Goal: Task Accomplishment & Management: Manage account settings

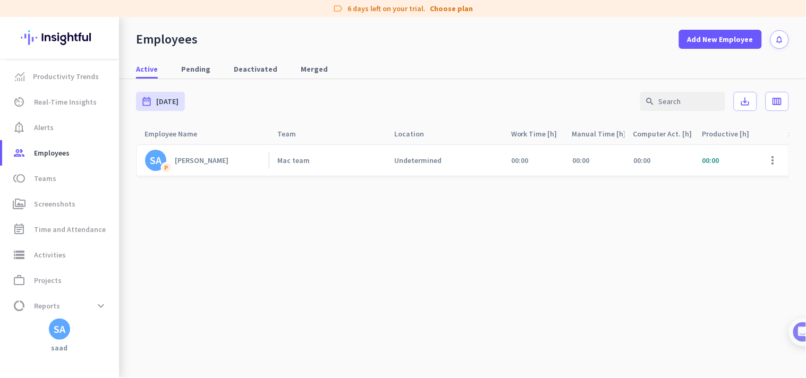
scroll to position [29, 0]
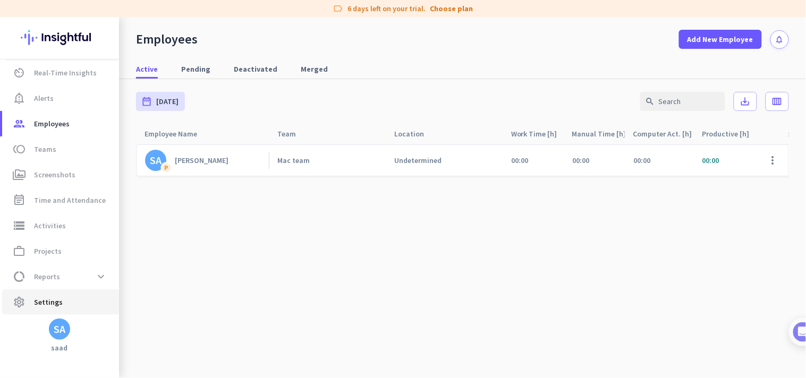
click at [57, 303] on span "Settings" at bounding box center [48, 302] width 29 height 13
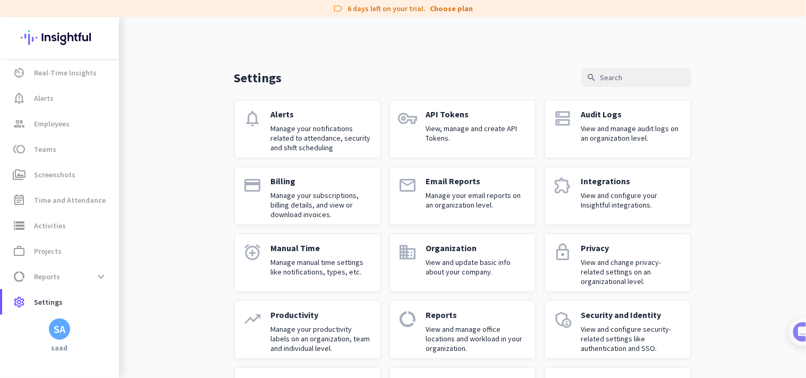
click at [335, 137] on p "Manage your notifications related to attendance, security and shift scheduling" at bounding box center [321, 138] width 101 height 29
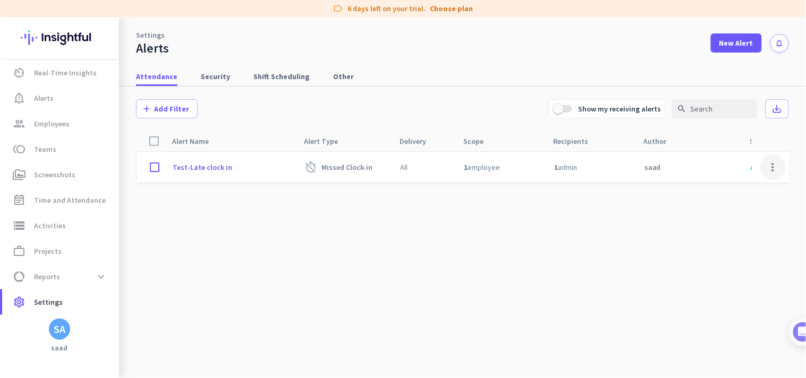
click at [768, 167] on span at bounding box center [773, 168] width 26 height 26
click at [734, 181] on div "Edit" at bounding box center [752, 189] width 68 height 19
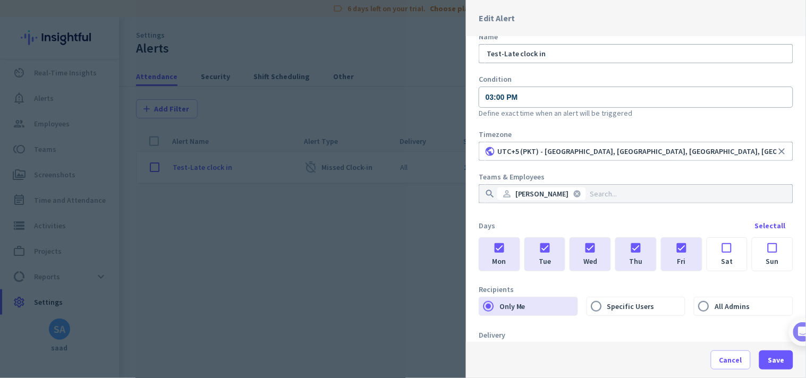
scroll to position [104, 0]
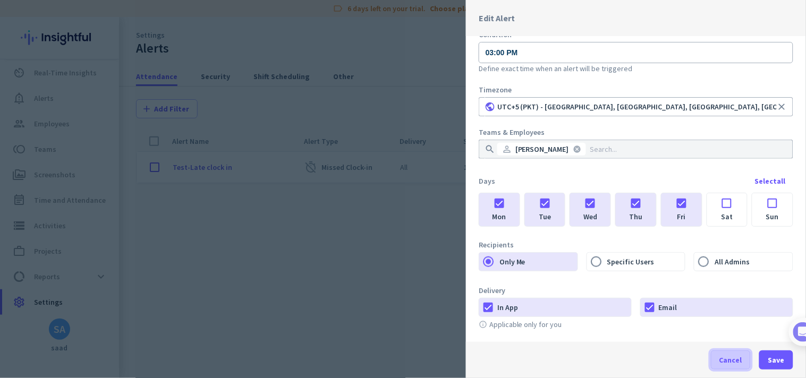
click at [742, 358] on span "Cancel" at bounding box center [730, 360] width 23 height 11
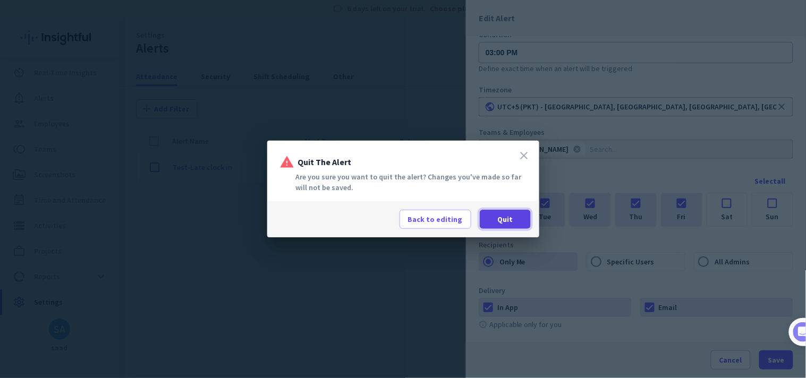
click at [506, 220] on span "Quit" at bounding box center [504, 219] width 15 height 11
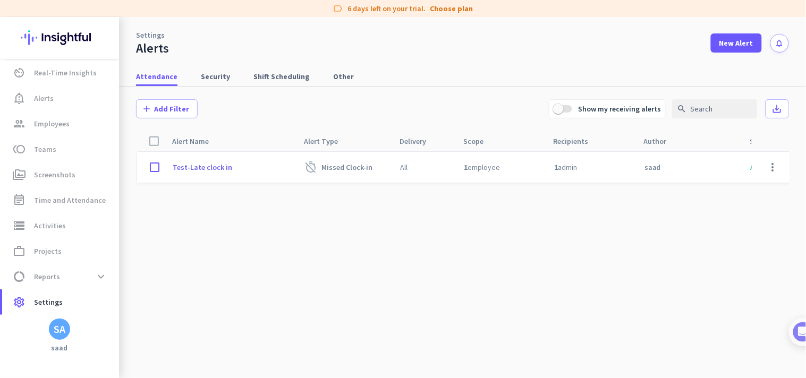
click at [62, 321] on div "SA" at bounding box center [59, 329] width 21 height 21
click at [124, 255] on span "Personal Settings" at bounding box center [116, 252] width 64 height 10
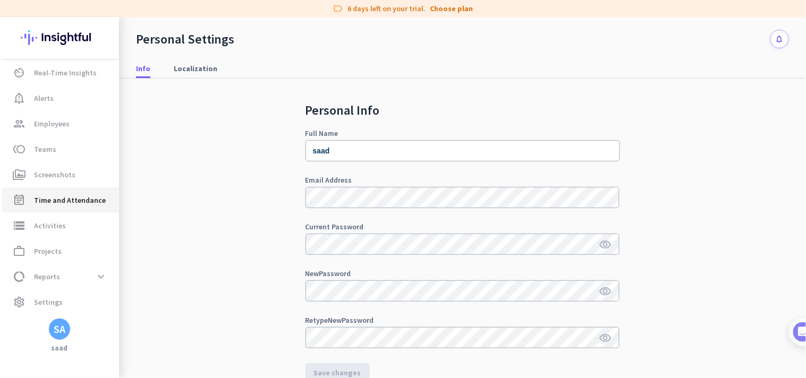
click at [49, 192] on link "event_note Time and Attendance" at bounding box center [60, 201] width 117 height 26
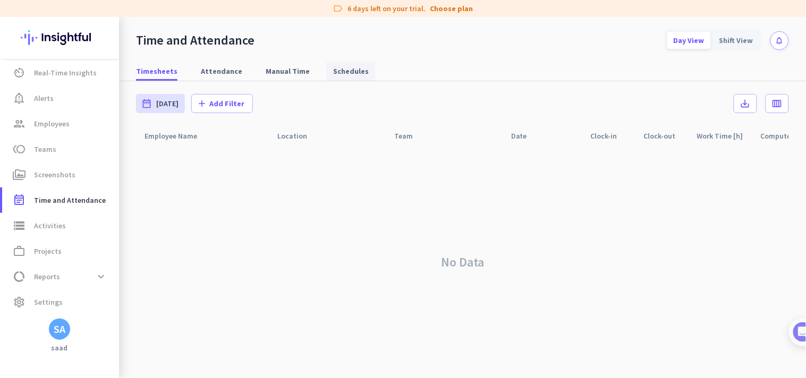
click at [346, 77] on span "Schedules" at bounding box center [351, 71] width 36 height 19
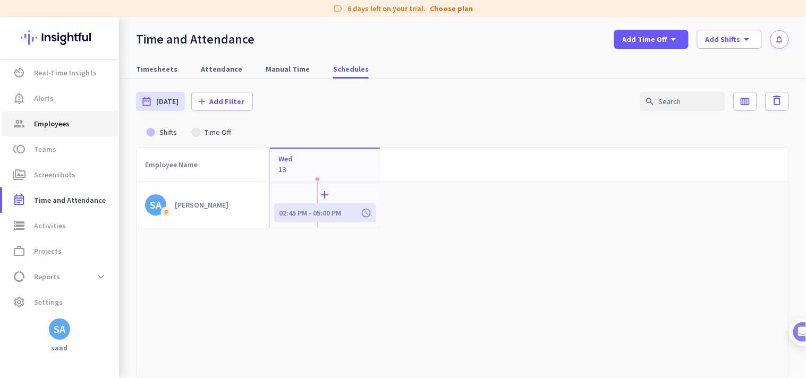
click at [71, 134] on link "group Employees" at bounding box center [60, 124] width 117 height 26
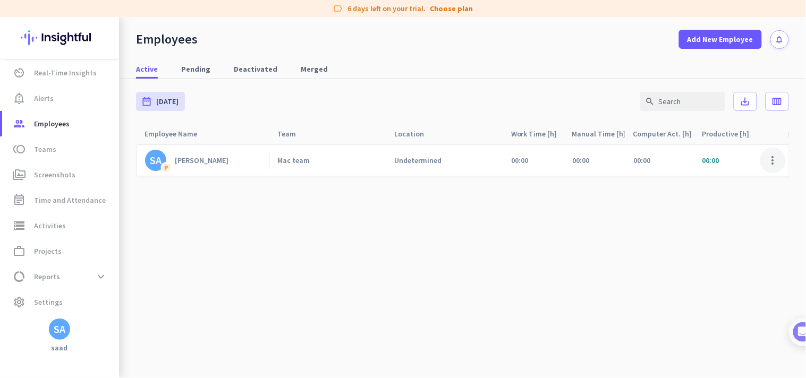
click at [768, 165] on span at bounding box center [773, 161] width 26 height 26
click at [744, 174] on div "Edit" at bounding box center [742, 182] width 87 height 19
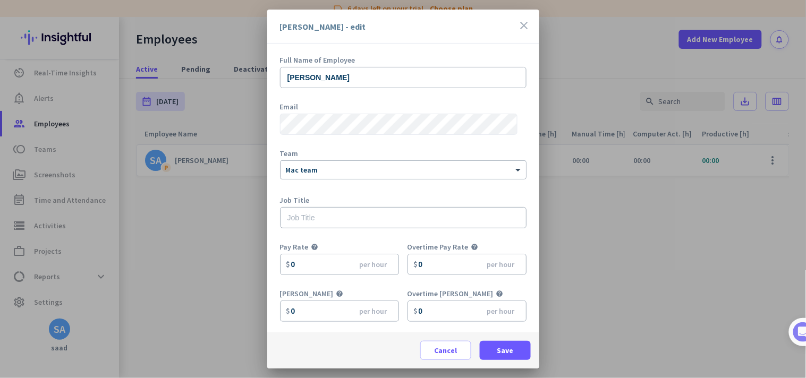
click at [268, 123] on div "Full Name of Employee [PERSON_NAME] Email Team × Mac team Job Title Pay Rate he…" at bounding box center [403, 188] width 272 height 289
click at [606, 54] on div at bounding box center [403, 189] width 806 height 378
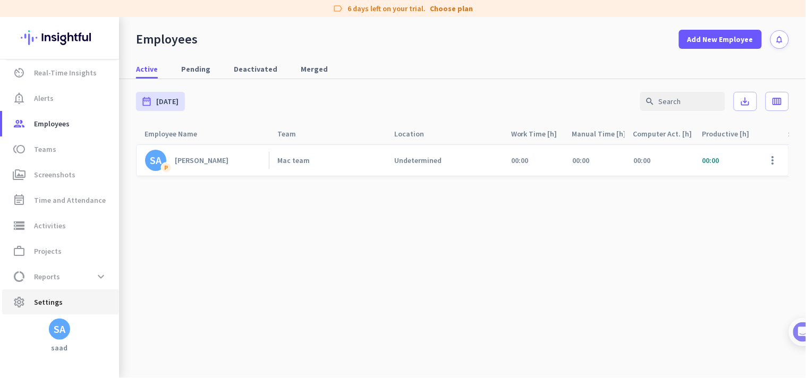
click at [67, 296] on span "settings Settings" at bounding box center [61, 302] width 100 height 13
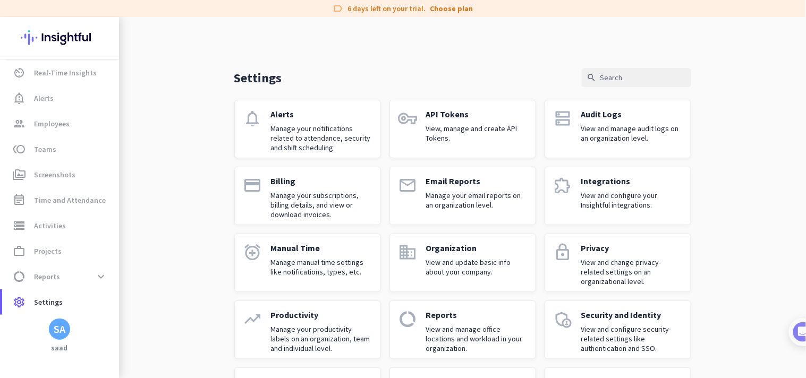
click at [291, 142] on p "Manage your notifications related to attendance, security and shift scheduling" at bounding box center [321, 138] width 101 height 29
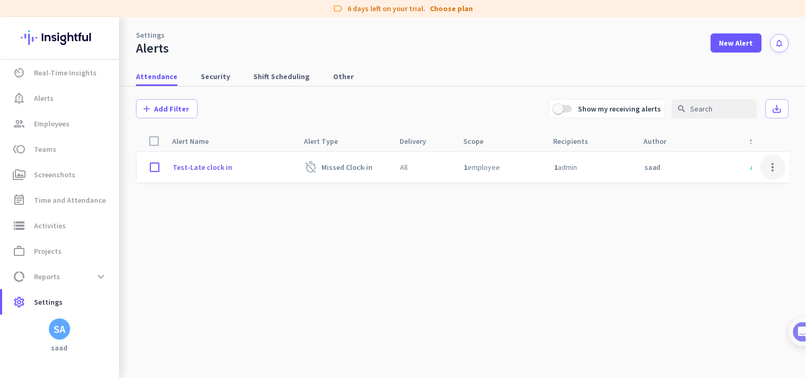
click at [768, 168] on span at bounding box center [773, 168] width 26 height 26
click at [740, 190] on span "Edit" at bounding box center [752, 189] width 51 height 11
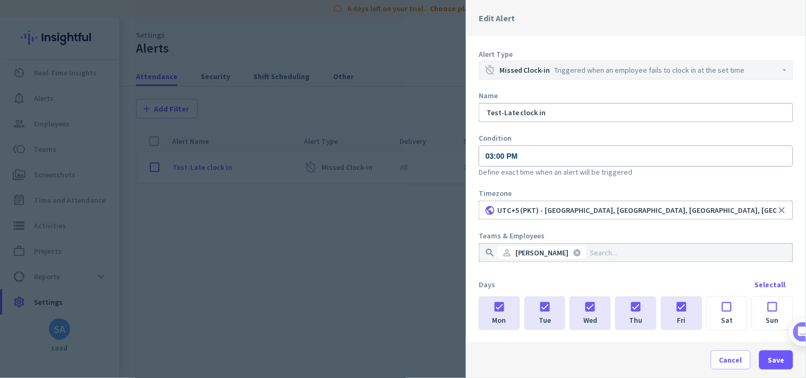
click at [370, 290] on div at bounding box center [403, 189] width 806 height 378
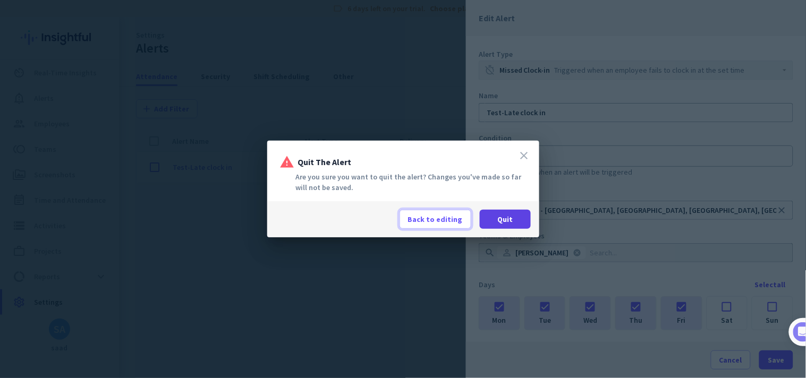
drag, startPoint x: 446, startPoint y: 222, endPoint x: 492, endPoint y: 218, distance: 45.9
click at [492, 218] on div "Back to editing Quit" at bounding box center [465, 219] width 131 height 19
click at [492, 218] on span at bounding box center [505, 220] width 51 height 26
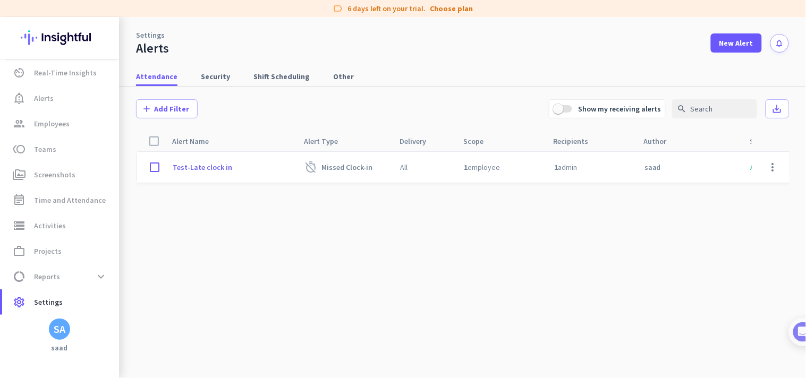
click at [217, 215] on cdk-virtual-scroll-viewport "Test-Late clock in timer_off Missed Clock-in All 1 employee 1 admin saad Active…" at bounding box center [462, 264] width 653 height 227
click at [64, 306] on span "settings Settings" at bounding box center [61, 302] width 100 height 13
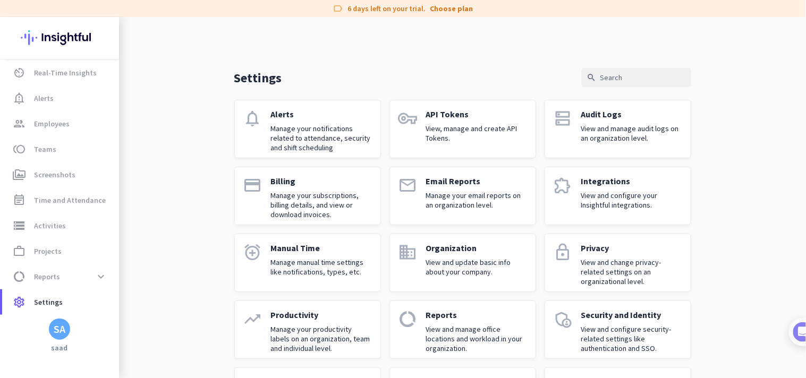
click at [294, 139] on p "Manage your notifications related to attendance, security and shift scheduling" at bounding box center [321, 138] width 101 height 29
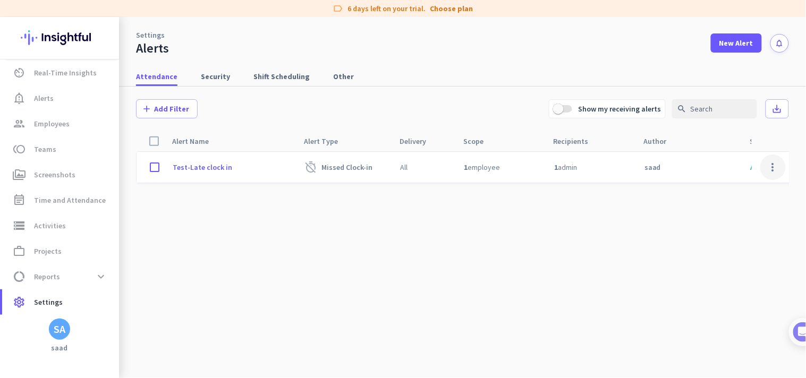
click at [771, 172] on span at bounding box center [773, 168] width 26 height 26
click at [735, 184] on span "Edit" at bounding box center [752, 189] width 51 height 11
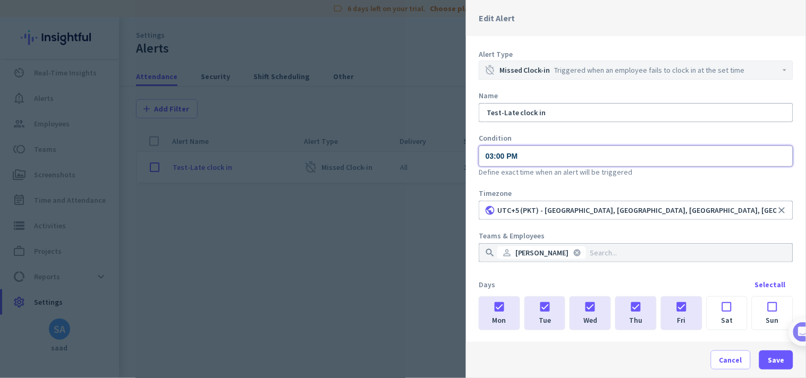
click at [487, 158] on input "03:00 PM" at bounding box center [636, 156] width 315 height 21
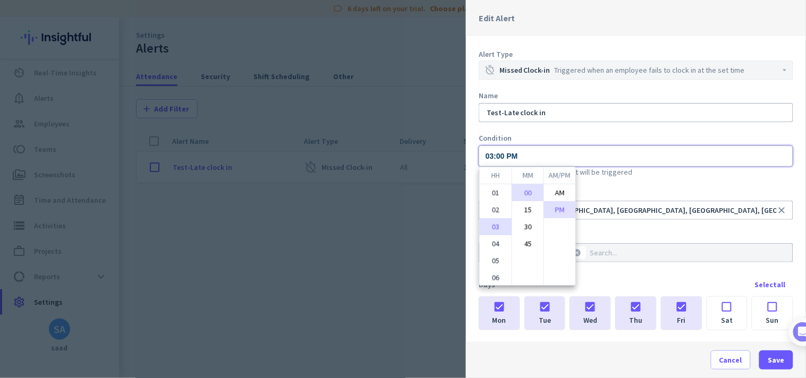
scroll to position [32, 0]
click at [493, 206] on li "04" at bounding box center [496, 212] width 32 height 17
type input "04:00 PM"
click at [598, 151] on div at bounding box center [403, 189] width 806 height 378
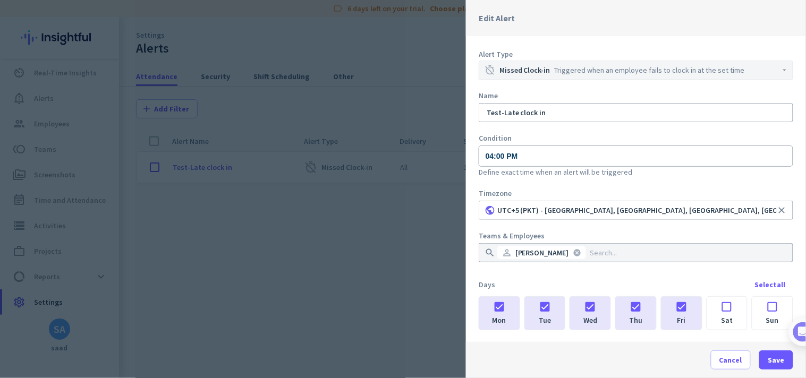
scroll to position [104, 0]
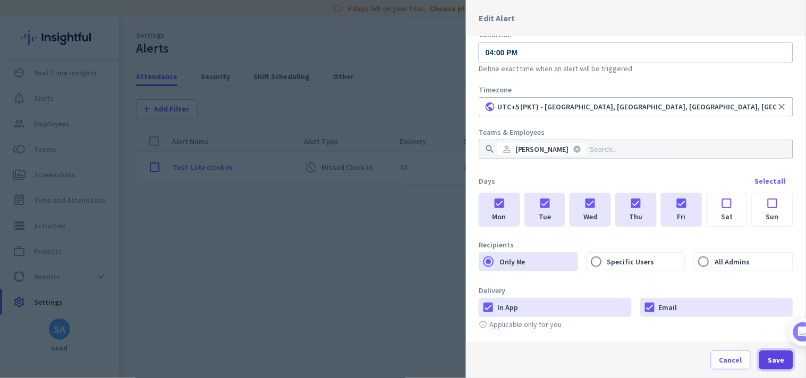
click at [782, 359] on span "Save" at bounding box center [776, 360] width 16 height 11
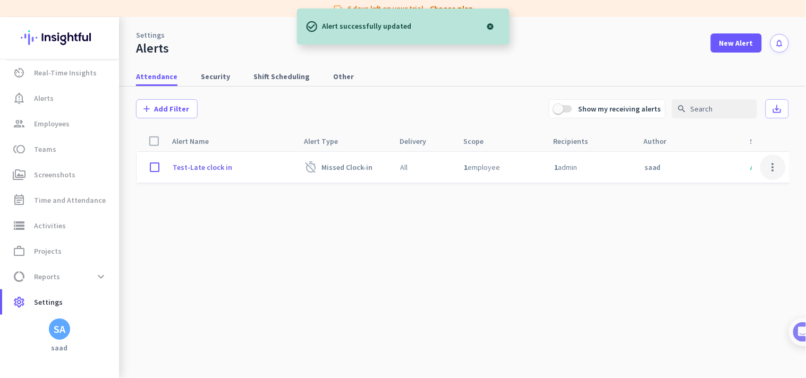
click at [772, 163] on span at bounding box center [773, 168] width 26 height 26
click at [764, 182] on div "Edit" at bounding box center [752, 189] width 68 height 19
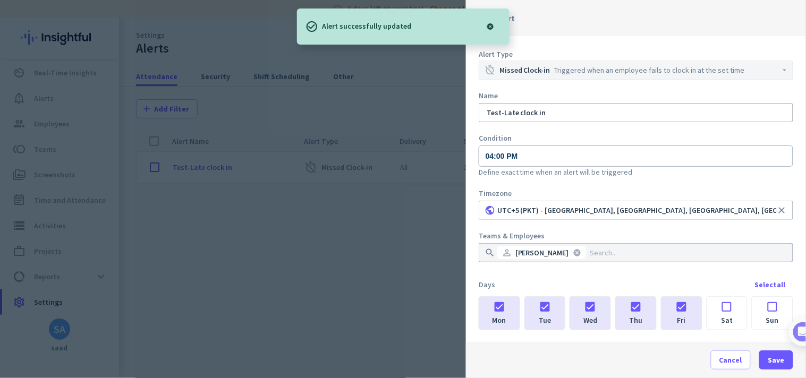
click at [408, 232] on div at bounding box center [403, 189] width 806 height 378
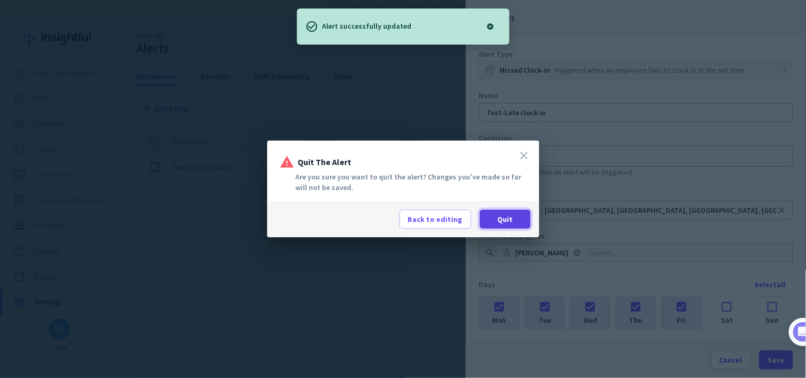
click at [497, 214] on span "Quit" at bounding box center [504, 219] width 15 height 11
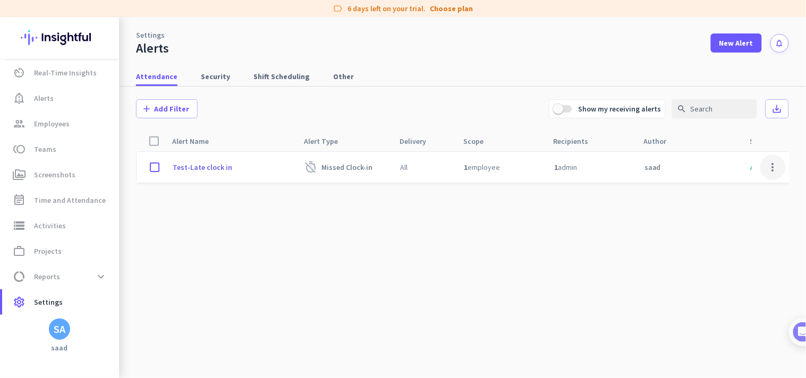
click at [773, 168] on span at bounding box center [773, 168] width 26 height 26
click at [747, 215] on div "View logs" at bounding box center [752, 208] width 68 height 19
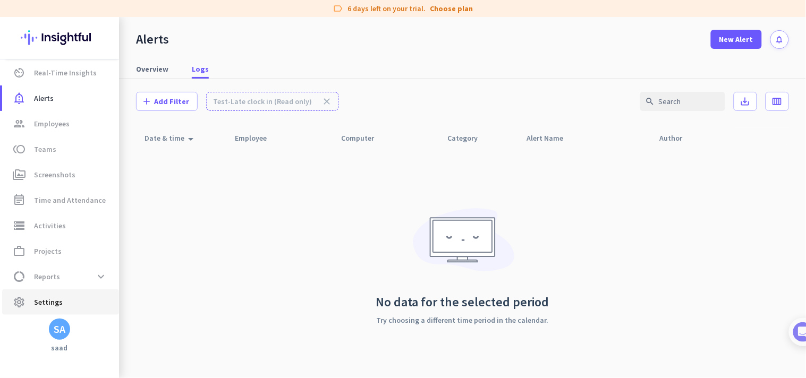
click at [81, 300] on span "settings Settings" at bounding box center [61, 302] width 100 height 13
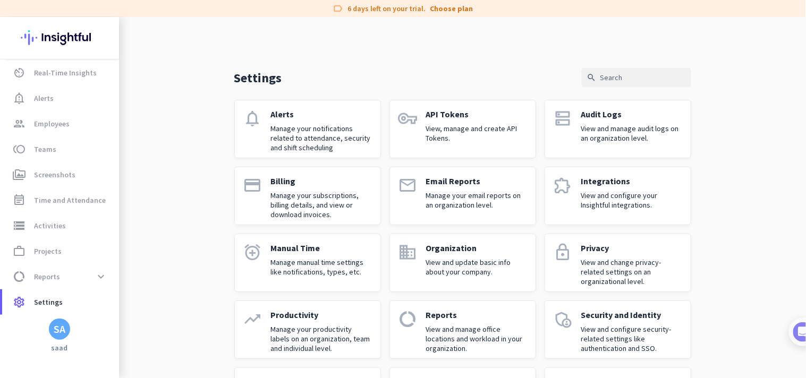
click at [303, 122] on div "Alerts Manage your notifications related to attendance, security and shift sche…" at bounding box center [321, 129] width 101 height 40
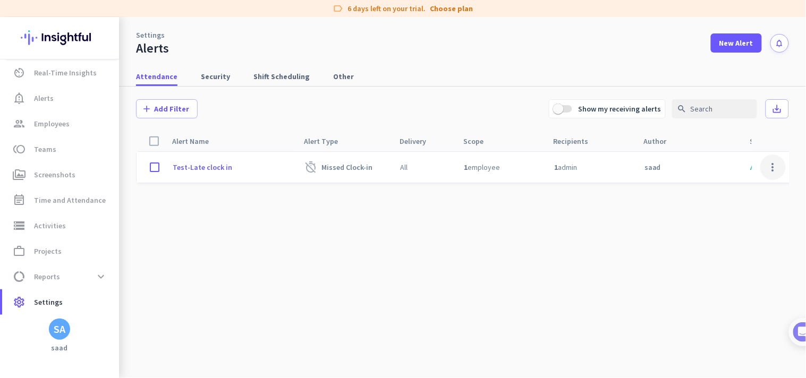
click at [775, 169] on span at bounding box center [773, 168] width 26 height 26
click at [735, 49] on div at bounding box center [403, 189] width 806 height 378
click at [735, 40] on span "New Alert" at bounding box center [736, 43] width 34 height 11
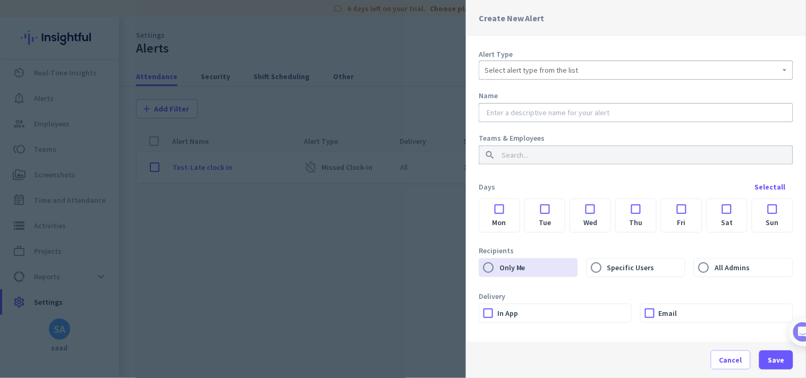
click at [573, 71] on span "Select alert type from the list" at bounding box center [532, 70] width 94 height 11
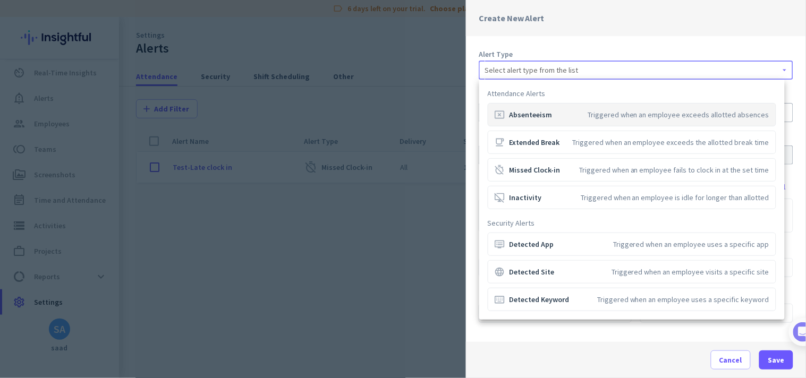
click at [441, 243] on div at bounding box center [403, 189] width 806 height 378
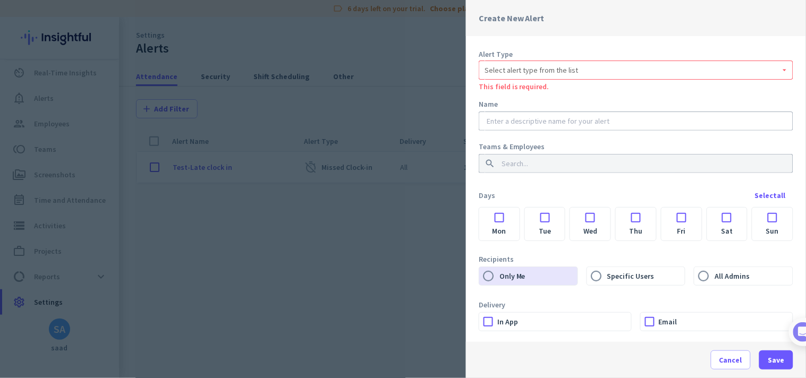
click at [238, 280] on div at bounding box center [403, 189] width 806 height 378
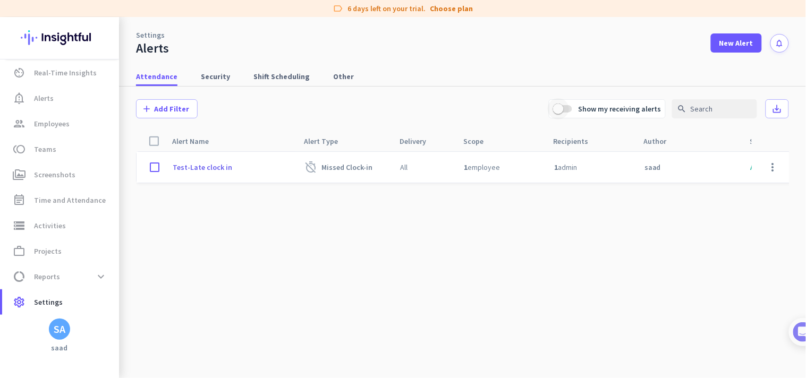
drag, startPoint x: 562, startPoint y: 107, endPoint x: 714, endPoint y: 77, distance: 155.0
click at [562, 107] on span "button" at bounding box center [558, 109] width 11 height 11
click at [742, 45] on span "New Alert" at bounding box center [736, 43] width 34 height 11
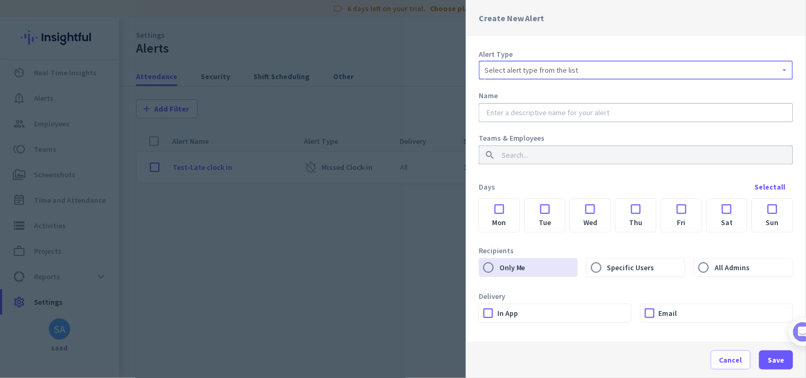
click at [694, 66] on div "Select alert type from the list" at bounding box center [636, 70] width 303 height 13
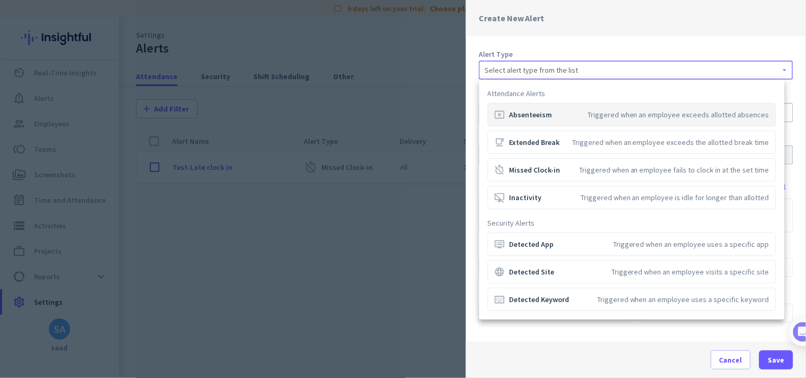
click at [401, 238] on div at bounding box center [403, 189] width 806 height 378
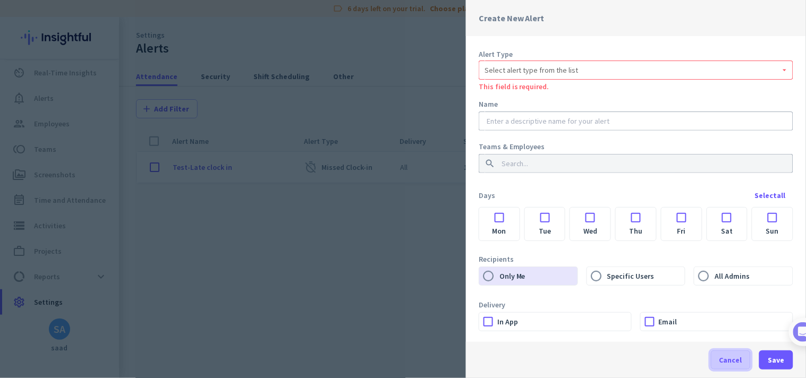
click at [741, 352] on span at bounding box center [731, 361] width 39 height 26
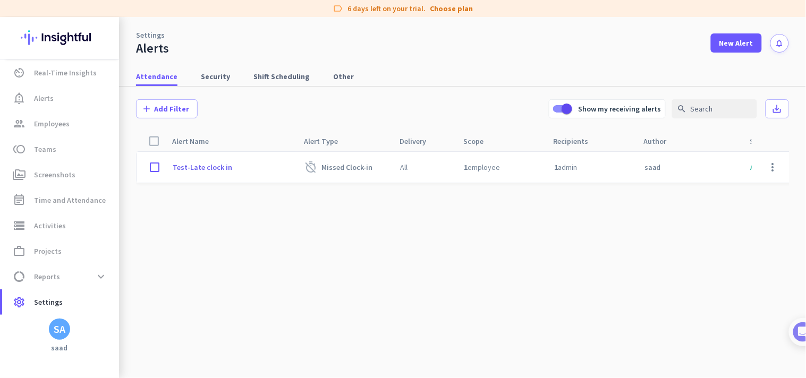
click at [464, 263] on cdk-virtual-scroll-viewport "Test-Late clock in timer_off Missed Clock-in All 1 employee 1 admin saad Active…" at bounding box center [462, 264] width 653 height 227
click at [70, 202] on span "Time and Attendance" at bounding box center [70, 200] width 72 height 13
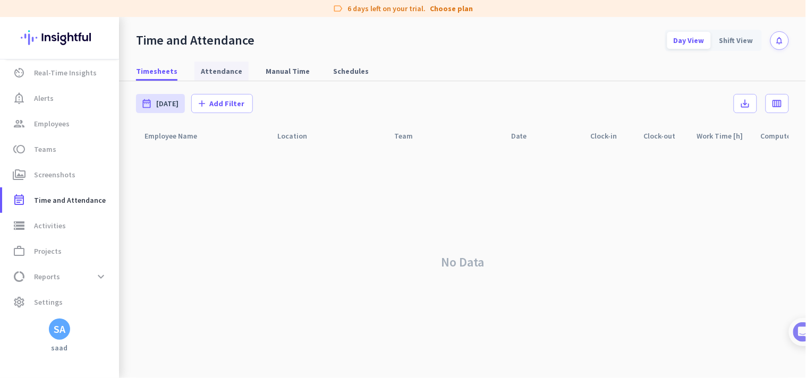
click at [231, 72] on span "Attendance" at bounding box center [221, 71] width 41 height 11
type input "[DATE] - [DATE]"
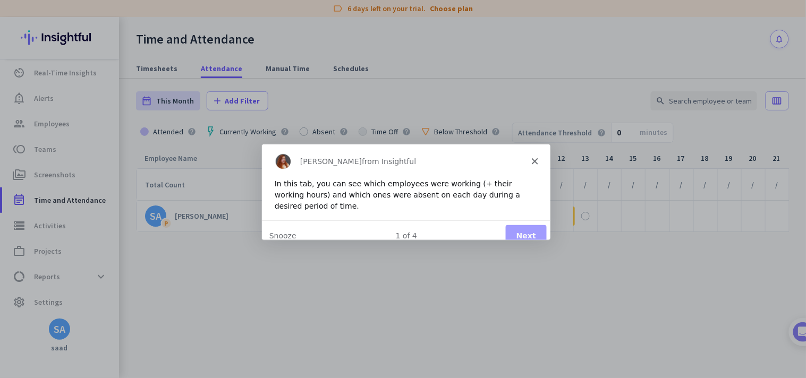
click at [538, 156] on div "[PERSON_NAME] from Insightful" at bounding box center [405, 160] width 289 height 34
click at [535, 156] on div "[PERSON_NAME] from Insightful" at bounding box center [405, 160] width 289 height 34
click at [534, 156] on div "[PERSON_NAME] from Insightful" at bounding box center [405, 160] width 289 height 34
click at [520, 157] on div "[PERSON_NAME] from Insightful" at bounding box center [405, 160] width 289 height 34
click at [281, 230] on button "Snooze" at bounding box center [281, 235] width 27 height 11
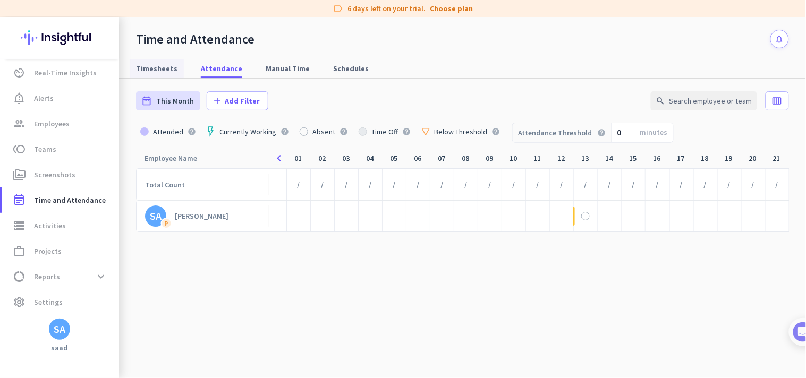
click at [166, 75] on span "Timesheets" at bounding box center [156, 68] width 41 height 19
type input "[DATE] - [DATE]"
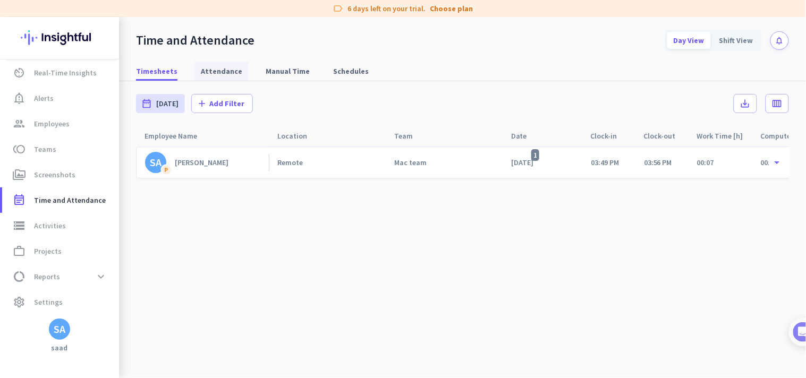
click at [217, 71] on span "Attendance" at bounding box center [221, 71] width 41 height 11
type input "[DATE] - [DATE]"
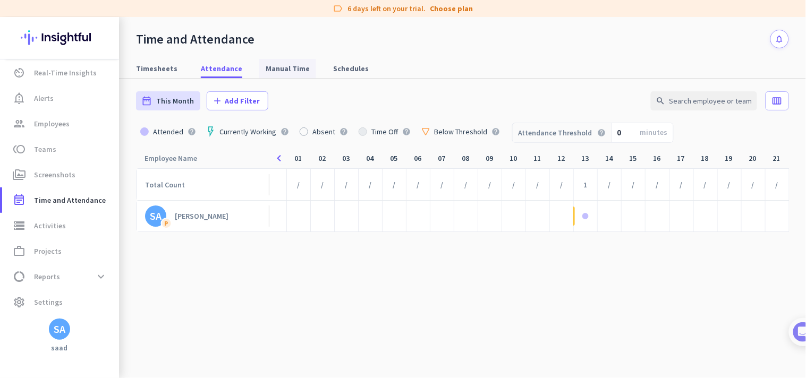
click at [280, 71] on span "Manual Time" at bounding box center [288, 68] width 44 height 11
type input "[DATE] - [DATE]"
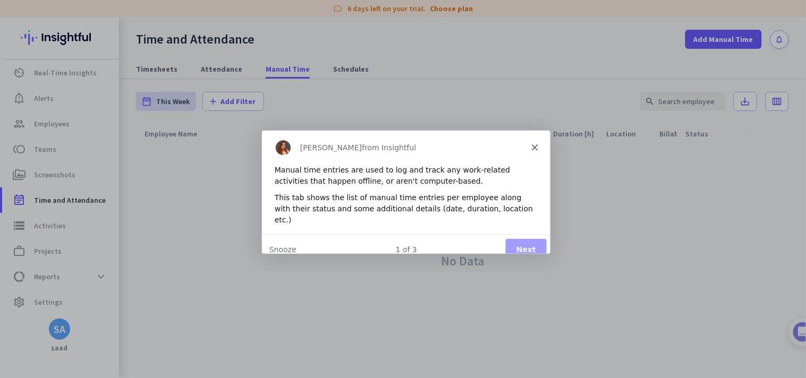
click at [532, 147] on polygon "Close" at bounding box center [534, 146] width 6 height 6
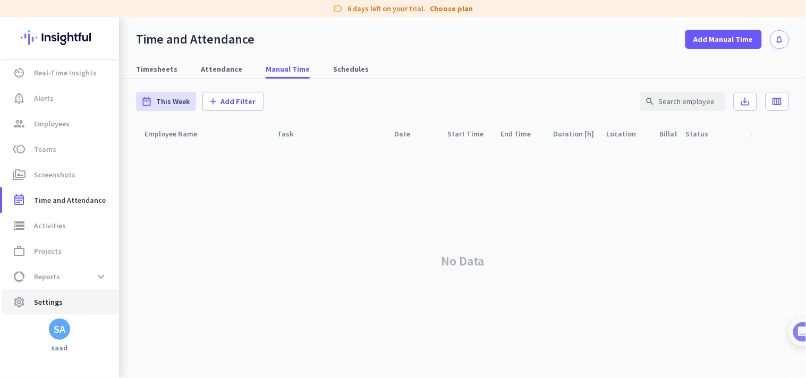
click at [51, 302] on span "Settings" at bounding box center [48, 302] width 29 height 13
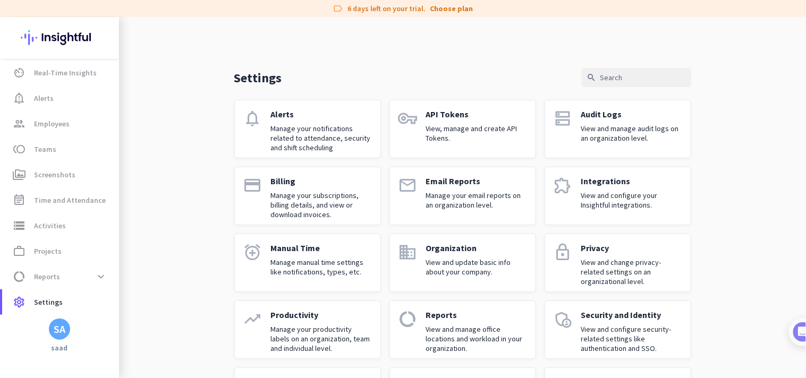
click at [271, 123] on div "Alerts Manage your notifications related to attendance, security and shift sche…" at bounding box center [321, 129] width 101 height 40
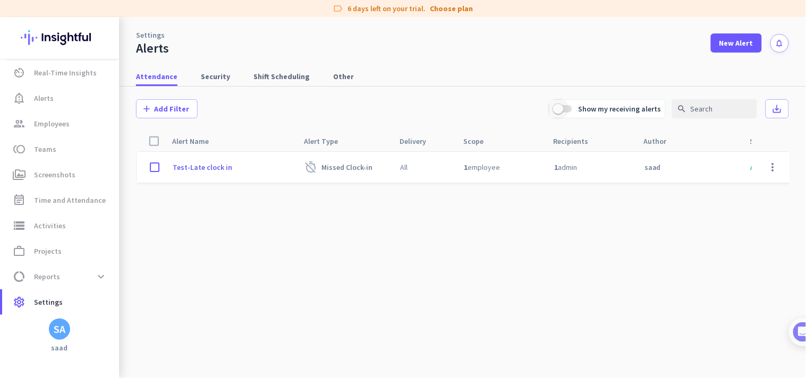
click at [566, 104] on span "button" at bounding box center [558, 108] width 21 height 21
click at [776, 164] on span at bounding box center [773, 168] width 26 height 26
click at [736, 196] on div "Edit" at bounding box center [752, 189] width 68 height 19
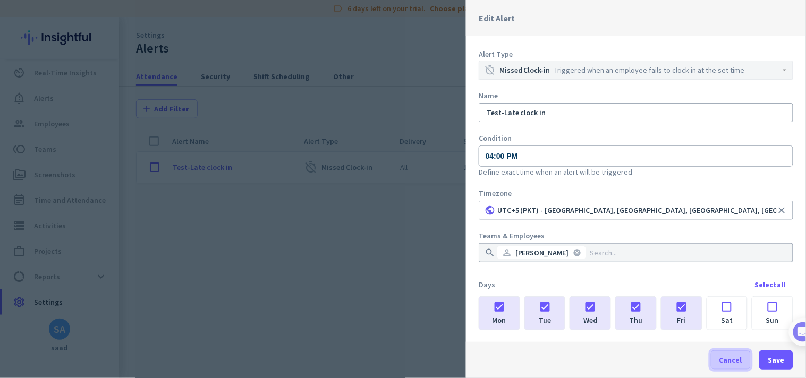
click at [729, 354] on span at bounding box center [731, 361] width 39 height 26
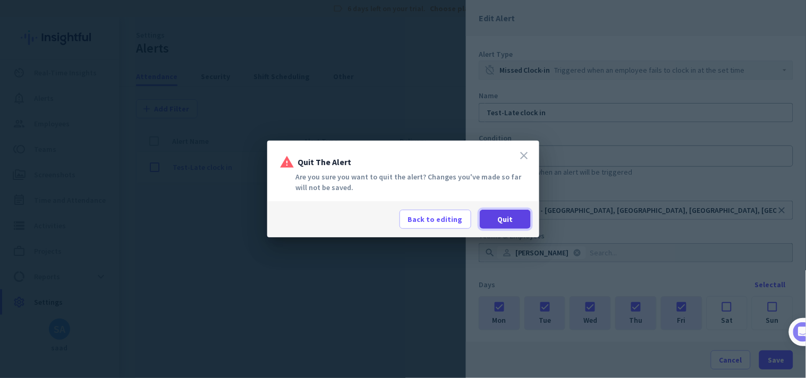
click at [516, 211] on span at bounding box center [505, 220] width 51 height 26
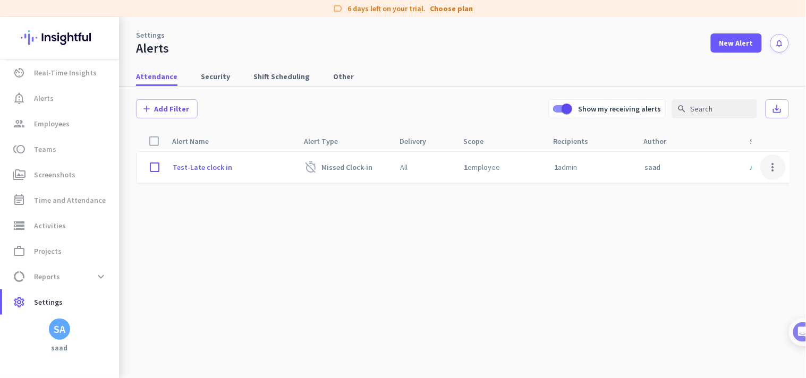
click at [766, 165] on span at bounding box center [773, 168] width 26 height 26
click at [740, 210] on span "View logs" at bounding box center [742, 209] width 31 height 10
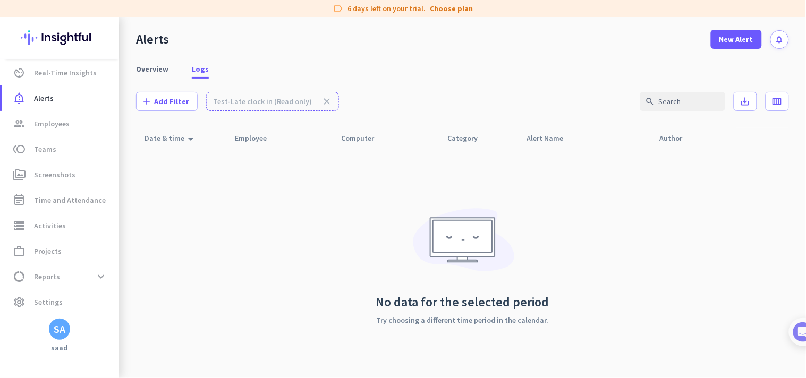
click at [243, 103] on div "Test-Late clock in (Read only) close" at bounding box center [272, 101] width 133 height 19
click at [156, 66] on span "Overview" at bounding box center [152, 69] width 32 height 11
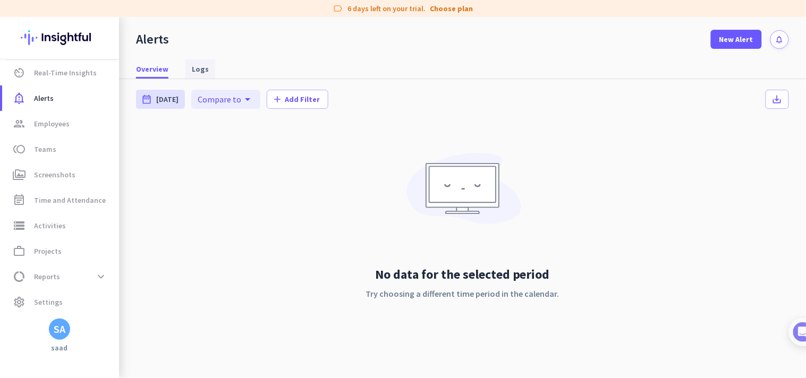
click at [199, 67] on span "Logs" at bounding box center [200, 69] width 17 height 11
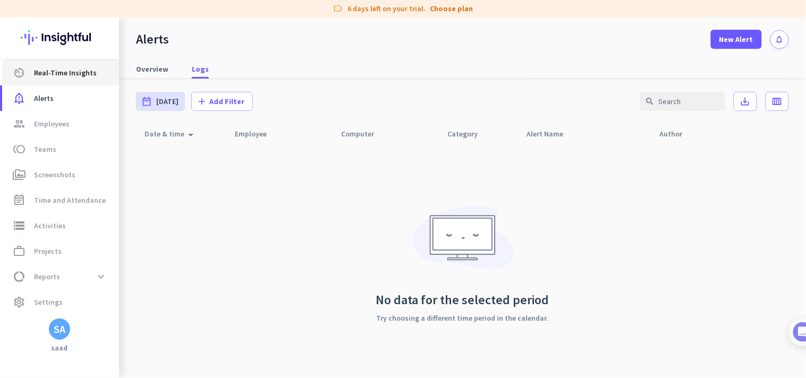
click at [73, 74] on span "Real-Time Insights" at bounding box center [65, 72] width 63 height 13
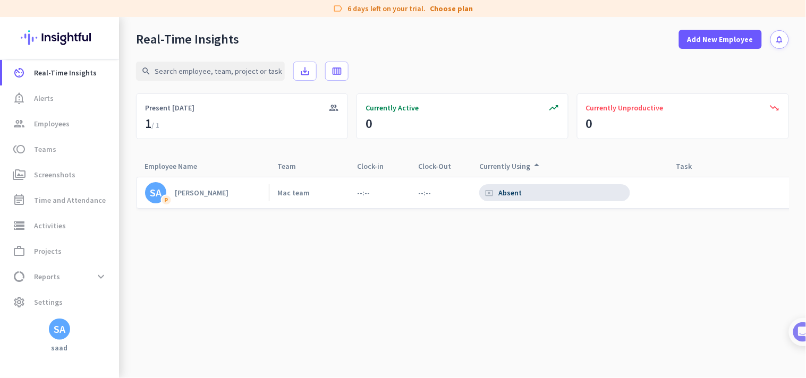
click at [427, 254] on cdk-virtual-scroll-viewport "[PERSON_NAME] team --:-- --:-- cancel_presentation Absent" at bounding box center [462, 277] width 653 height 202
drag, startPoint x: 70, startPoint y: 126, endPoint x: 122, endPoint y: 123, distance: 52.2
click at [70, 125] on span "group Employees" at bounding box center [61, 123] width 100 height 13
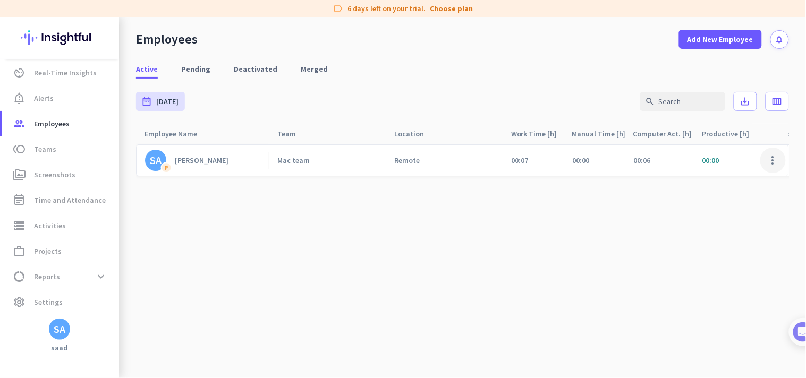
click at [766, 160] on span at bounding box center [773, 161] width 26 height 26
click at [725, 179] on span "Edit" at bounding box center [743, 182] width 70 height 11
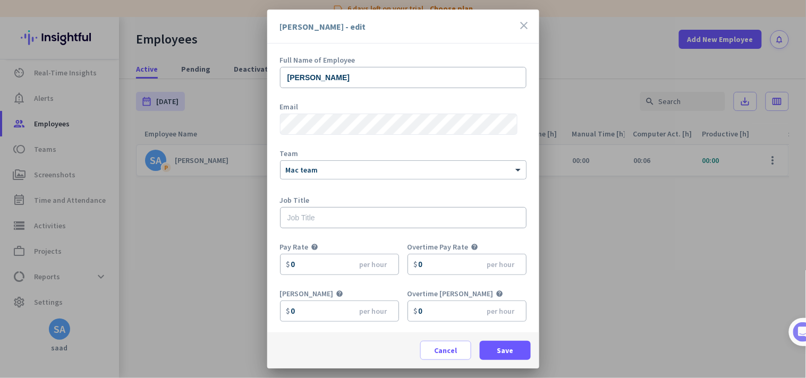
click at [517, 24] on div "[PERSON_NAME] - edit close" at bounding box center [403, 27] width 272 height 34
click at [529, 22] on icon "close" at bounding box center [524, 25] width 13 height 13
